Goal: Transaction & Acquisition: Subscribe to service/newsletter

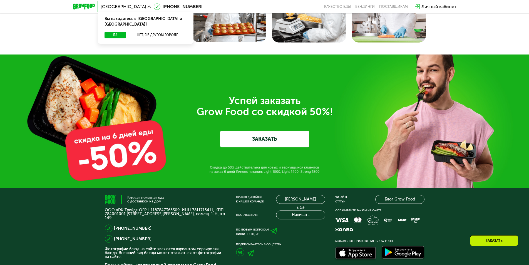
scroll to position [1589, 0]
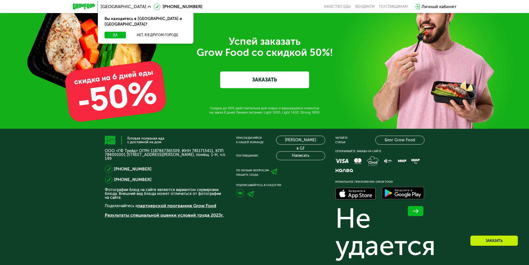
click at [275, 177] on link at bounding box center [273, 173] width 8 height 12
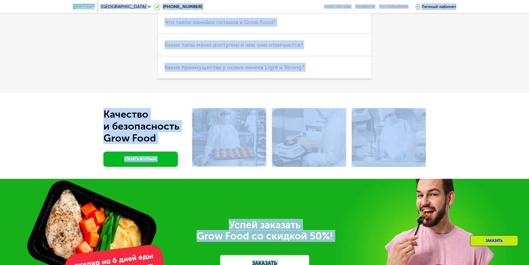
scroll to position [1944, 0]
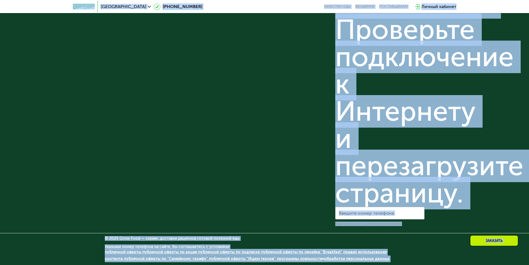
click at [294, 252] on link "публичной оферты по линейке "Breakfast"" at bounding box center [301, 252] width 81 height 5
click at [341, 208] on input "Введите номер телефона" at bounding box center [379, 213] width 89 height 13
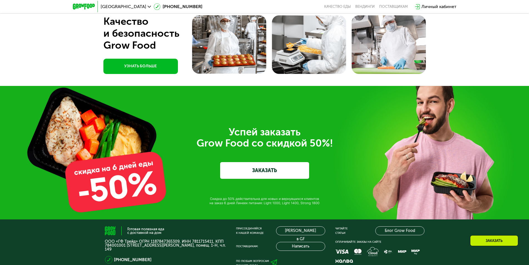
scroll to position [1109, 0]
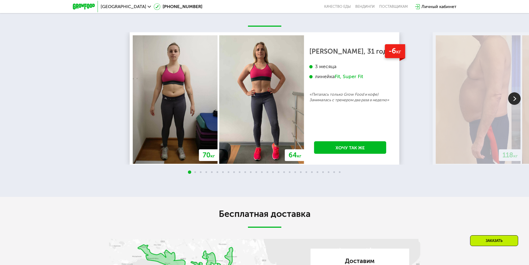
scroll to position [441, 0]
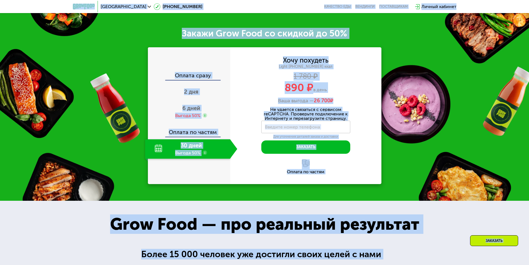
click at [93, 98] on div "Закажи Grow Food со скидкой до 50% Оплата сразу 2 дня 6 дней Выгода 50% Оплата …" at bounding box center [264, 106] width 529 height 190
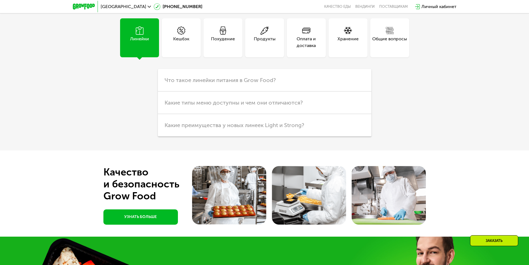
scroll to position [1765, 0]
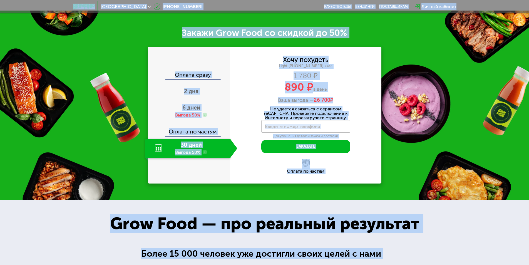
scroll to position [0, 0]
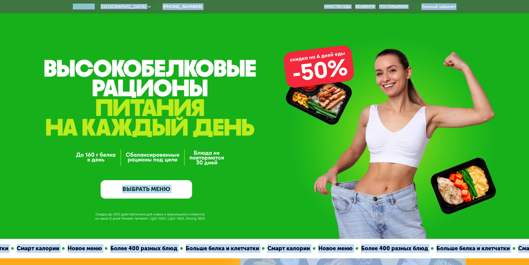
click at [165, 189] on link "ВЫБРАТЬ МЕНЮ" at bounding box center [147, 189] width 92 height 18
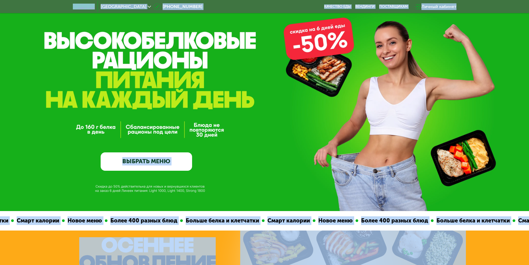
click at [143, 173] on div "GrowFood — доставка правильного питания ВЫБРАТЬ МЕНЮ" at bounding box center [264, 91] width 529 height 239
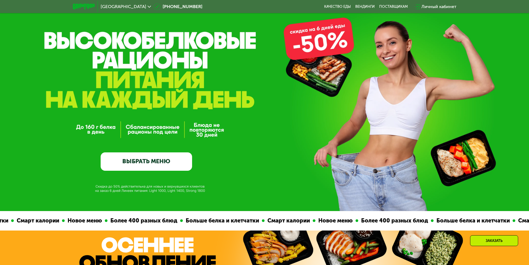
scroll to position [250, 0]
